Goal: Find specific page/section: Find specific page/section

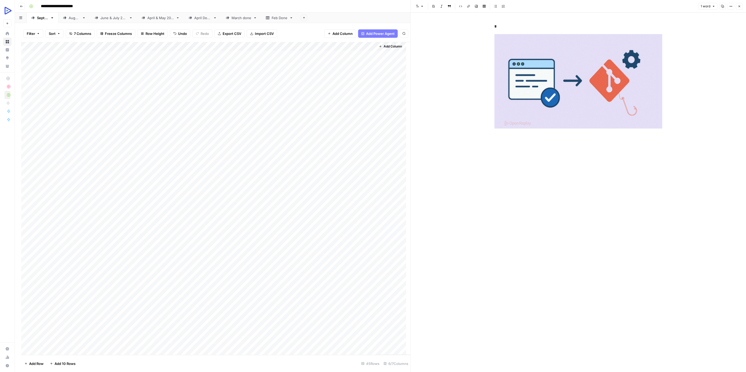
drag, startPoint x: 59, startPoint y: 312, endPoint x: 356, endPoint y: 315, distance: 297.3
click at [356, 315] on div "Add Column" at bounding box center [215, 198] width 389 height 313
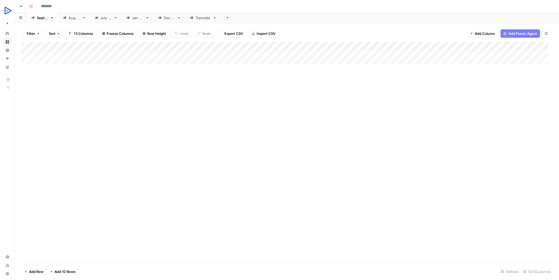
type input "**********"
